Goal: Find specific page/section: Find specific page/section

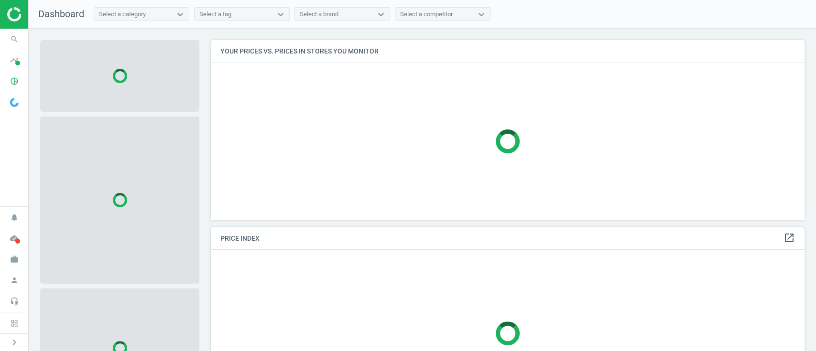
scroll to position [199, 603]
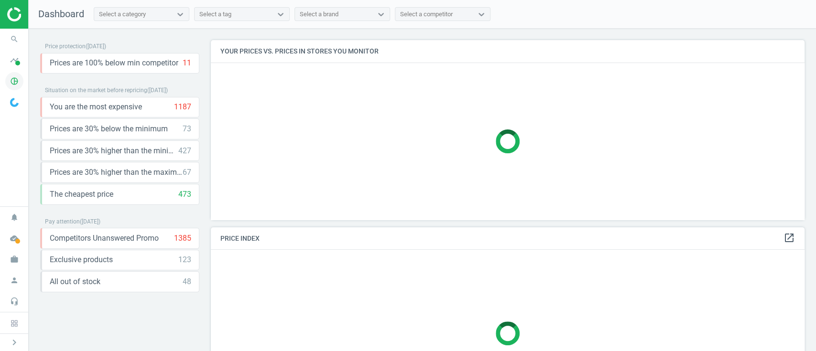
click at [10, 78] on icon "pie_chart_outlined" at bounding box center [14, 81] width 18 height 18
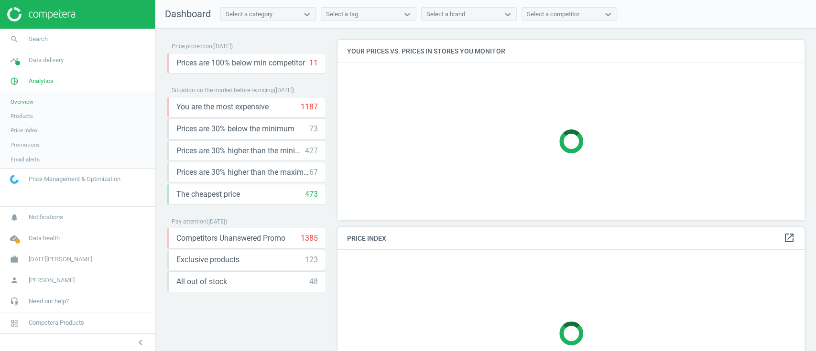
scroll to position [199, 477]
click at [28, 114] on span "Products" at bounding box center [22, 116] width 22 height 8
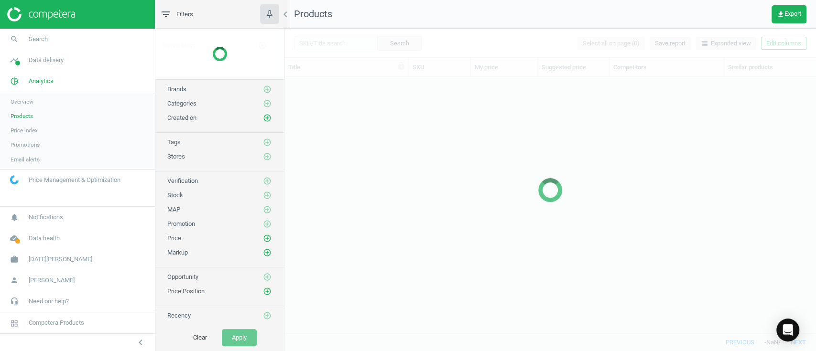
scroll to position [237, 521]
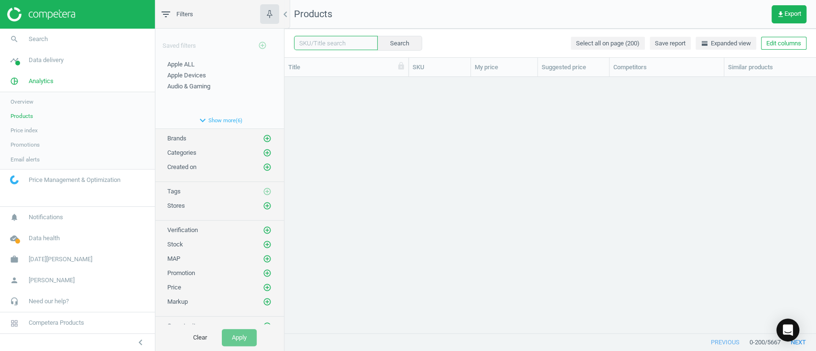
click at [337, 40] on input "text" at bounding box center [336, 43] width 84 height 14
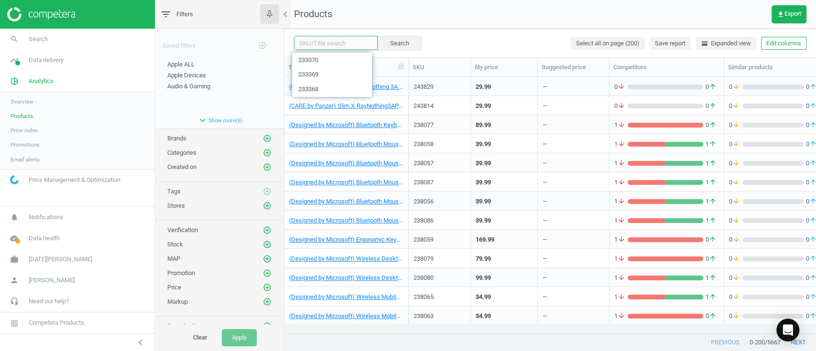
paste input "238500"
type input "238500"
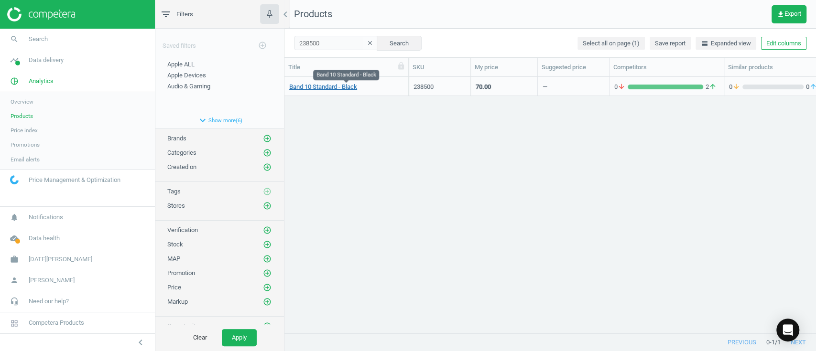
click at [343, 90] on link "Band 10 Standard - Black" at bounding box center [323, 87] width 68 height 9
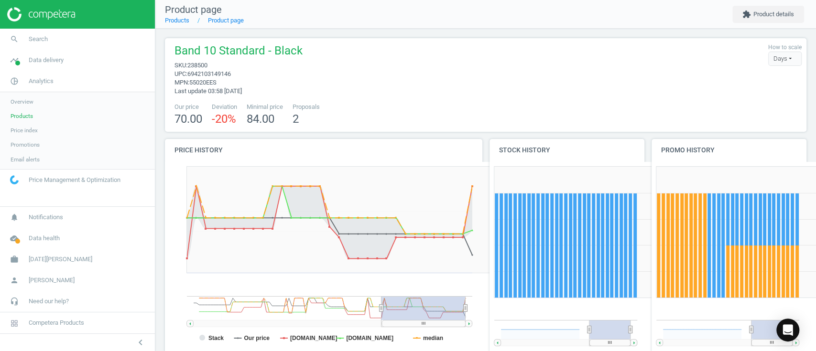
scroll to position [204, 651]
